Goal: Information Seeking & Learning: Find specific fact

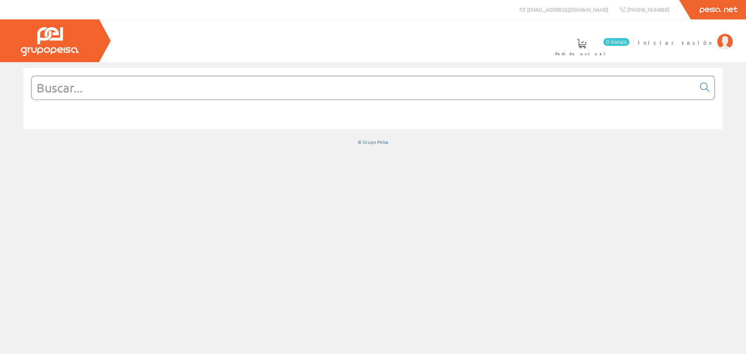
click at [342, 82] on input "text" at bounding box center [363, 87] width 664 height 23
type input "cable"
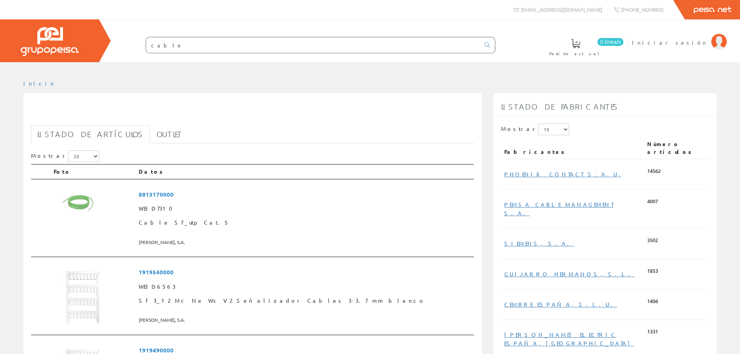
click at [350, 44] on input "cable" at bounding box center [313, 45] width 334 height 16
type input "cable"
